Goal: Task Accomplishment & Management: Manage account settings

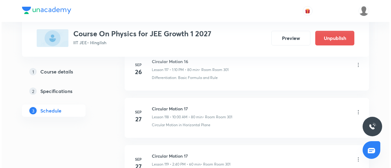
scroll to position [6152, 0]
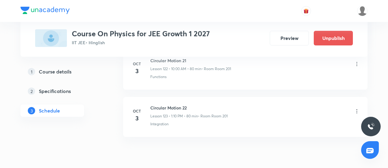
click at [358, 108] on icon at bounding box center [356, 111] width 6 height 6
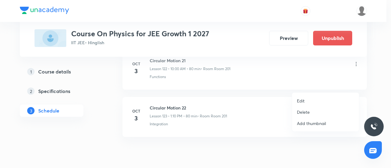
click at [321, 98] on li "Edit" at bounding box center [325, 100] width 67 height 11
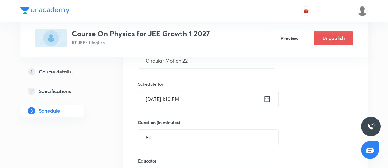
scroll to position [5915, 0]
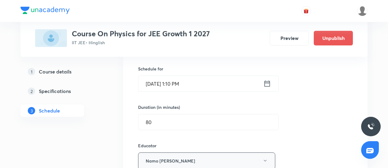
click at [270, 153] on button "Namo Narayan Pathak" at bounding box center [206, 161] width 137 height 17
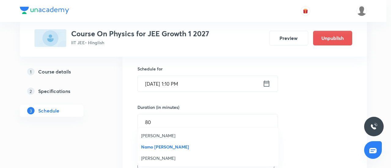
click at [146, 159] on span "Ritesh Kumar" at bounding box center [208, 158] width 134 height 6
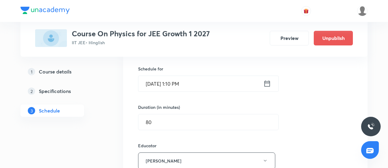
click at [257, 39] on div "Course On Physics for JEE Growth 1 2027 IIT JEE • Hinglish Preview Unpublish" at bounding box center [193, 38] width 317 height 18
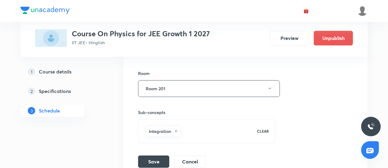
scroll to position [6083, 0]
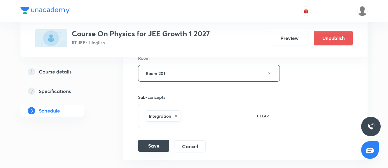
click at [152, 140] on button "Save" at bounding box center [153, 146] width 31 height 12
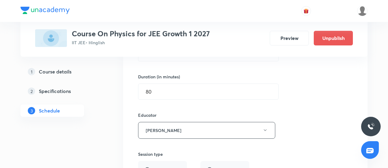
scroll to position [5931, 0]
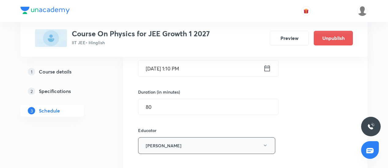
click at [267, 143] on icon "button" at bounding box center [264, 145] width 5 height 5
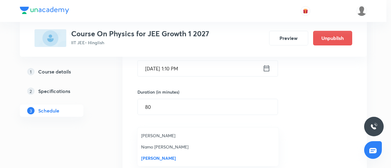
click at [169, 145] on span "Namo Narayan Pathak" at bounding box center [208, 147] width 134 height 6
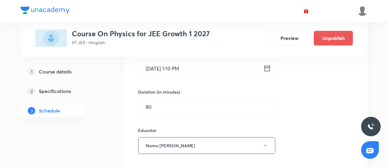
scroll to position [6105, 0]
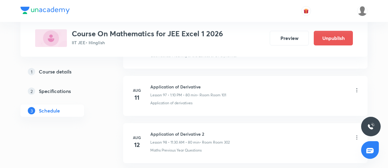
scroll to position [5728, 0]
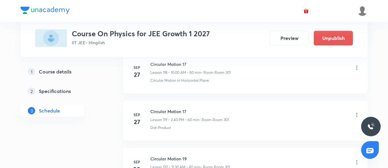
drag, startPoint x: 387, startPoint y: 161, endPoint x: 387, endPoint y: 165, distance: 4.3
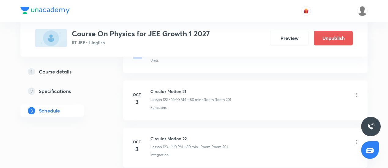
scroll to position [6075, 0]
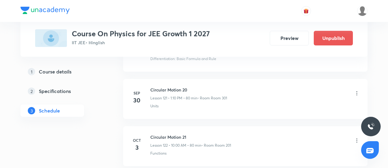
click at [358, 138] on icon at bounding box center [356, 141] width 6 height 6
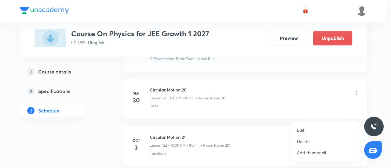
click at [312, 128] on li "Edit" at bounding box center [325, 129] width 67 height 11
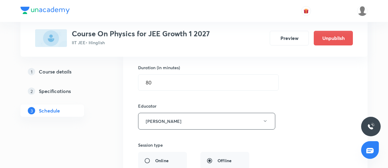
scroll to position [6105, 0]
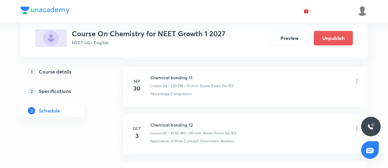
scroll to position [4342, 0]
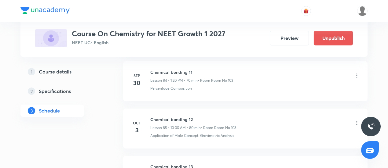
click at [337, 133] on div "Application of Mole Concept: Gravimetric Analysis" at bounding box center [254, 135] width 209 height 5
click at [358, 120] on icon at bounding box center [356, 123] width 6 height 6
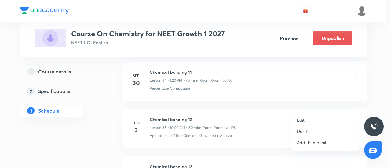
click at [329, 128] on li "Delete" at bounding box center [325, 131] width 67 height 11
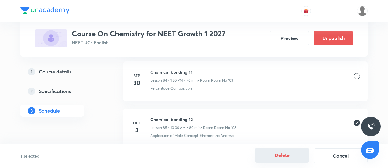
click at [279, 154] on button "Delete" at bounding box center [282, 155] width 54 height 15
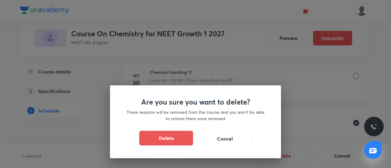
click at [182, 142] on button "Delete" at bounding box center [166, 138] width 54 height 15
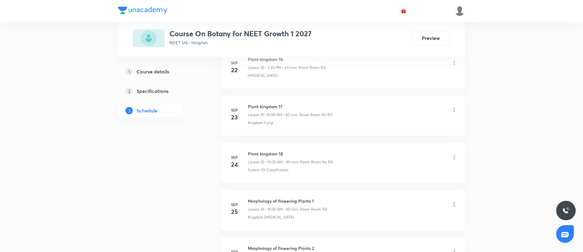
scroll to position [1939, 0]
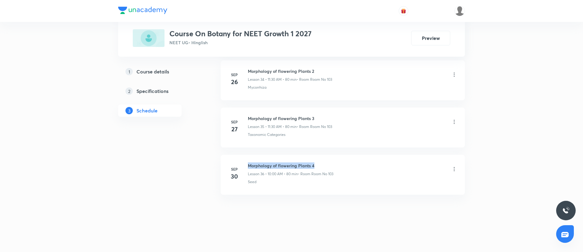
drag, startPoint x: 247, startPoint y: 164, endPoint x: 336, endPoint y: 166, distance: 89.1
click at [336, 166] on div "[DATE] Morphology of flowering Plants 4 Lesson 36 • 10:00 AM • 80 min • Room Ro…" at bounding box center [342, 174] width 229 height 22
copy h6 "Morphology of flowering Plants 4"
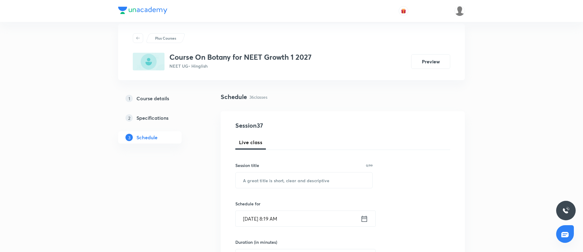
scroll to position [0, 0]
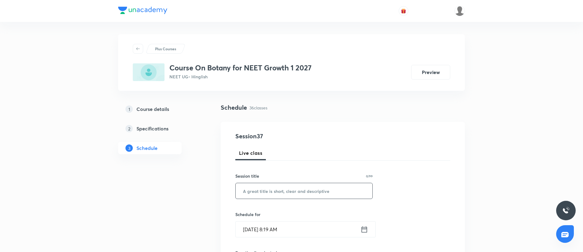
click at [301, 168] on input "text" at bounding box center [304, 191] width 137 height 16
paste input "Morphology of flowering Plants 4"
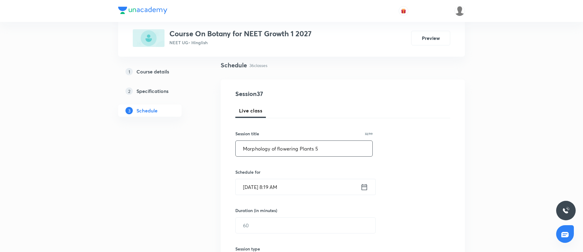
scroll to position [48, 0]
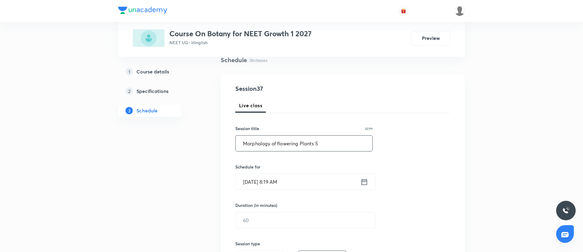
type input "Morphology of flowering Plants 5"
click at [308, 168] on input "Oct 3, 2025, 8:19 AM" at bounding box center [298, 182] width 125 height 16
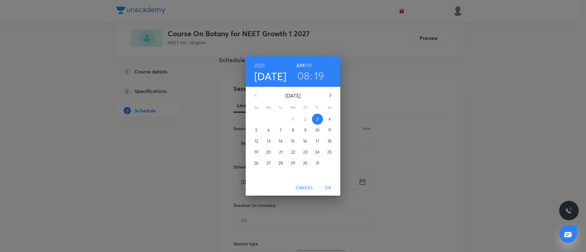
click at [299, 77] on h3 "08" at bounding box center [303, 75] width 13 height 13
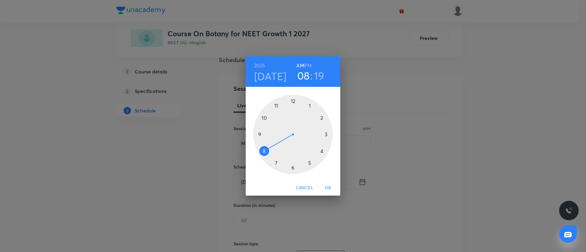
click at [264, 117] on div at bounding box center [292, 134] width 79 height 79
click at [292, 101] on div at bounding box center [292, 134] width 79 height 79
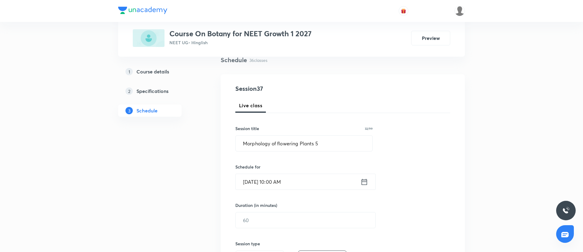
click at [300, 168] on input "Oct 3, 2025, 10:00 AM" at bounding box center [298, 182] width 125 height 16
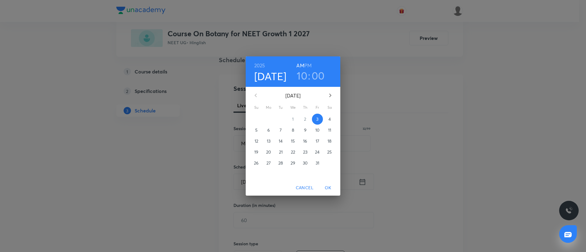
click at [330, 168] on span "OK" at bounding box center [328, 188] width 15 height 8
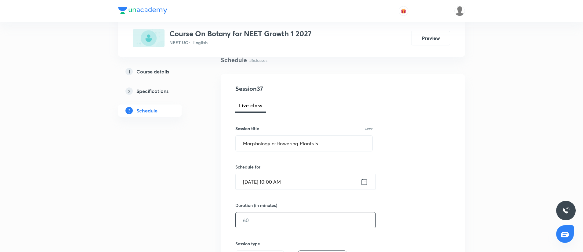
click at [306, 168] on input "text" at bounding box center [306, 221] width 140 height 16
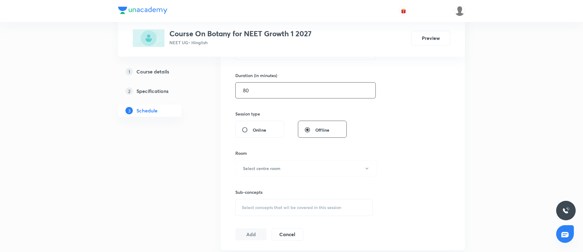
scroll to position [188, 0]
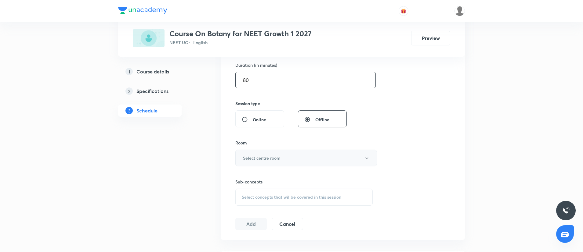
type input "80"
click at [278, 162] on button "Select centre room" at bounding box center [306, 158] width 142 height 17
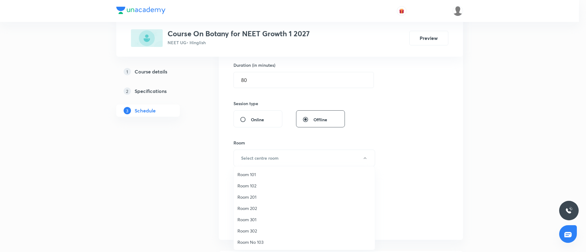
click at [252, 168] on li "Room No 103" at bounding box center [304, 242] width 141 height 11
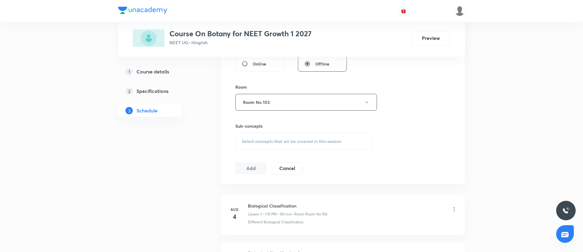
scroll to position [249, 0]
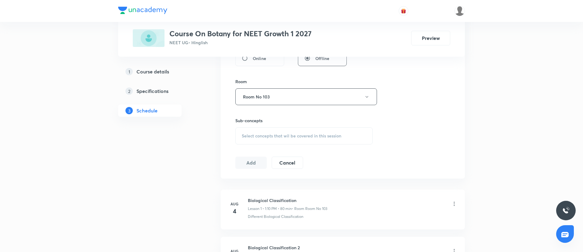
click at [256, 136] on span "Select concepts that wil be covered in this session" at bounding box center [291, 136] width 99 height 5
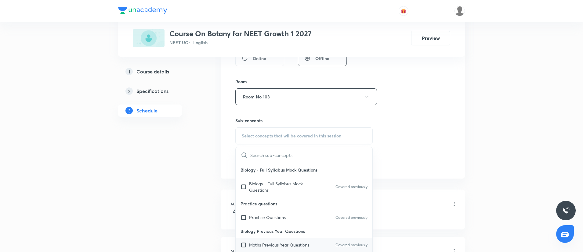
click at [252, 168] on p "Maths Previous Year Questions" at bounding box center [279, 245] width 60 height 6
checkbox input "true"
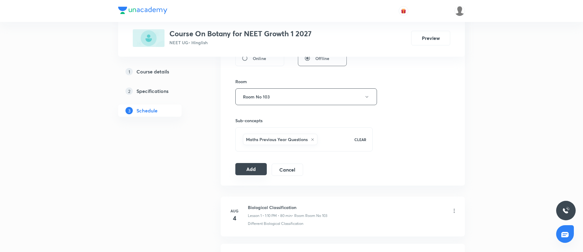
click at [251, 168] on button "Add" at bounding box center [250, 169] width 31 height 12
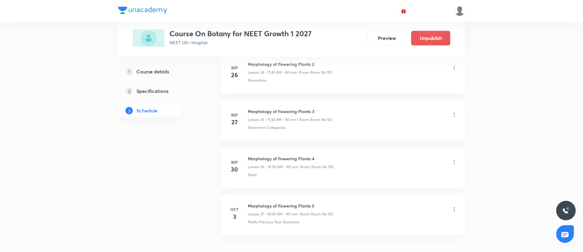
scroll to position [1706, 0]
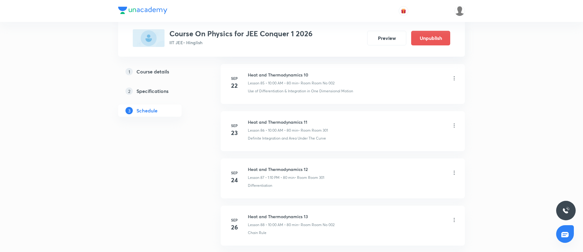
scroll to position [4588, 0]
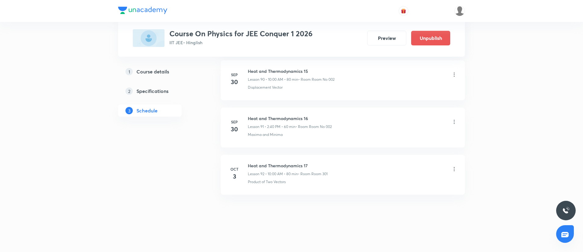
click at [225, 96] on li "Sep 30 Heat and Thermodynamics 15 Lesson 90 • 10:00 AM • 80 min • Room Room No …" at bounding box center [343, 80] width 244 height 40
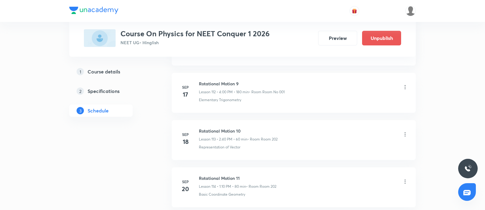
scroll to position [6310, 0]
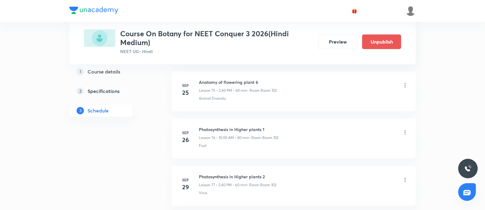
scroll to position [4013, 0]
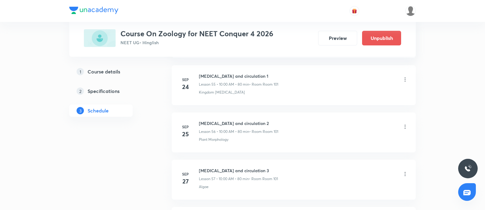
scroll to position [3062, 0]
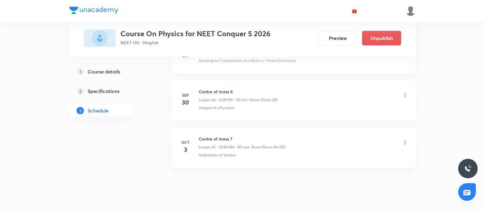
scroll to position [2401, 0]
